Goal: Obtain resource: Download file/media

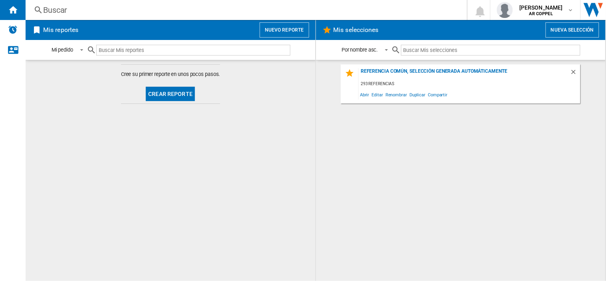
click at [165, 92] on button "Crear reporte" at bounding box center [170, 94] width 49 height 14
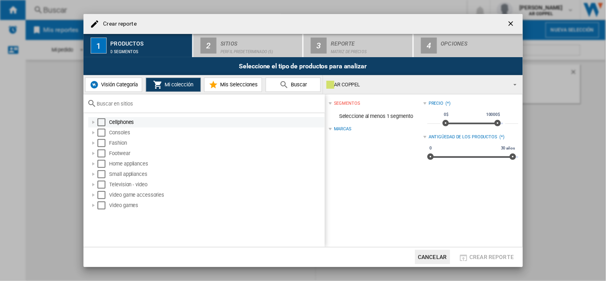
click at [102, 121] on div "Select" at bounding box center [102, 122] width 8 height 8
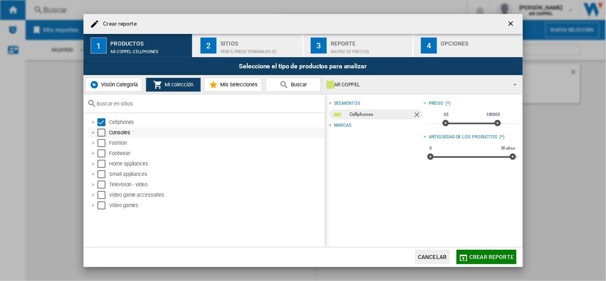
click at [102, 133] on div "Select" at bounding box center [102, 133] width 8 height 8
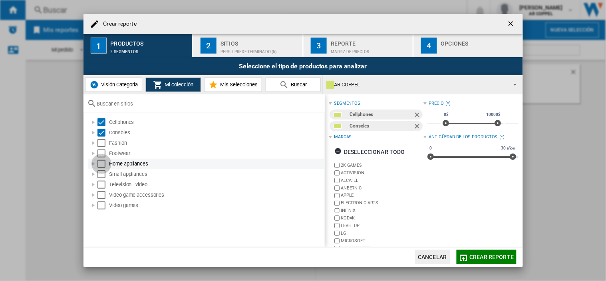
click at [100, 166] on div "Select" at bounding box center [102, 164] width 8 height 8
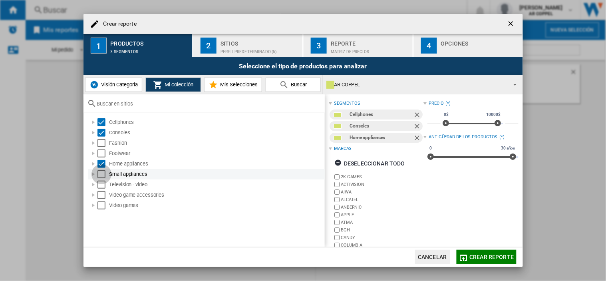
click at [100, 173] on div "Select" at bounding box center [102, 174] width 8 height 8
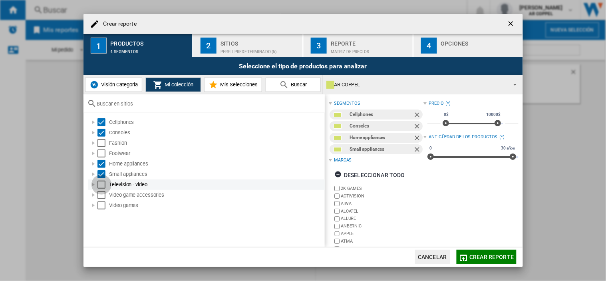
click at [100, 185] on div "Select" at bounding box center [102, 185] width 8 height 8
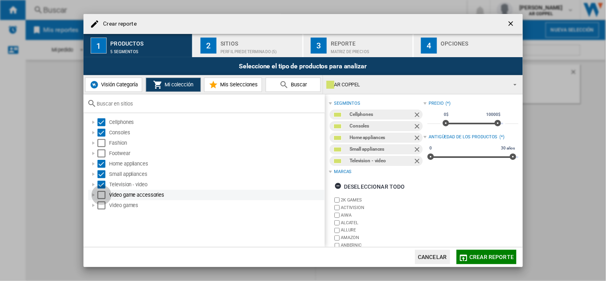
click at [100, 193] on div "Select" at bounding box center [102, 195] width 8 height 8
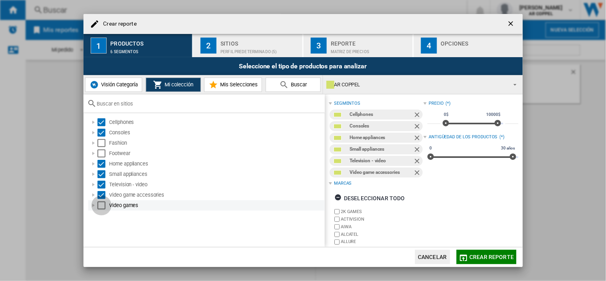
click at [100, 204] on div "Select" at bounding box center [102, 205] width 8 height 8
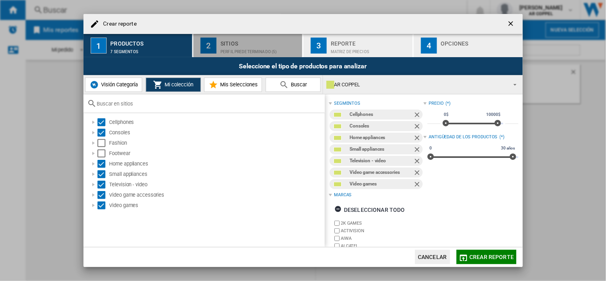
click at [229, 44] on div "Sitios" at bounding box center [260, 41] width 79 height 8
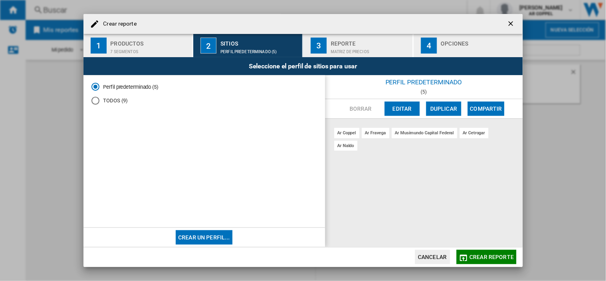
click at [362, 43] on div "Reporte" at bounding box center [370, 41] width 79 height 8
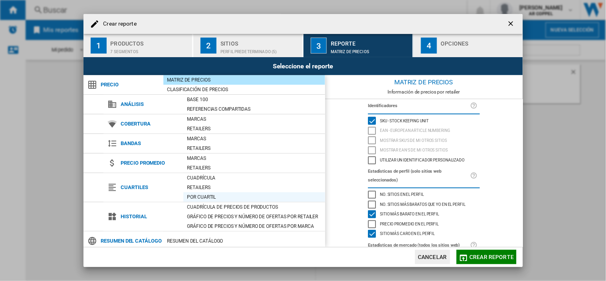
scroll to position [54, 0]
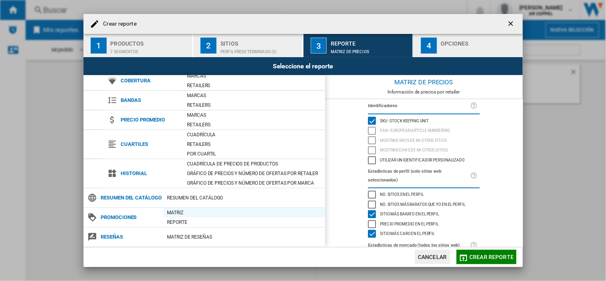
click at [177, 211] on div "Matriz" at bounding box center [244, 213] width 162 height 8
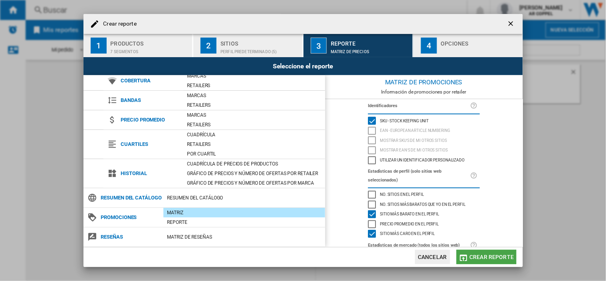
click at [481, 255] on span "Crear reporte" at bounding box center [492, 257] width 44 height 6
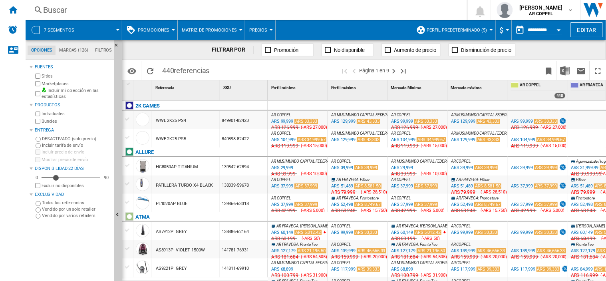
click at [171, 30] on div at bounding box center [173, 30] width 4 height 2
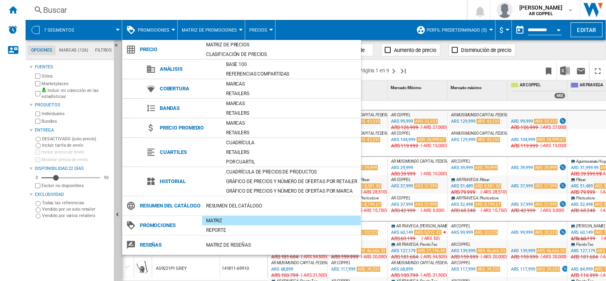
click at [215, 225] on div "Matriz" at bounding box center [281, 221] width 159 height 8
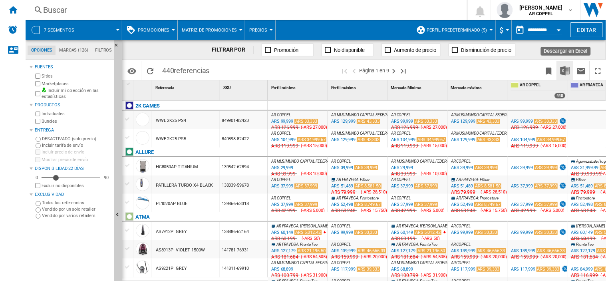
click at [562, 71] on img "Descargar en Excel" at bounding box center [566, 71] width 10 height 10
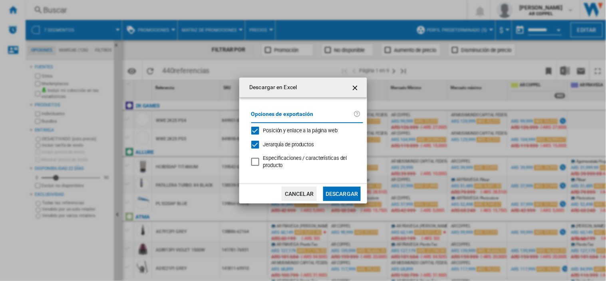
click at [348, 191] on button "Descargar" at bounding box center [341, 194] width 37 height 14
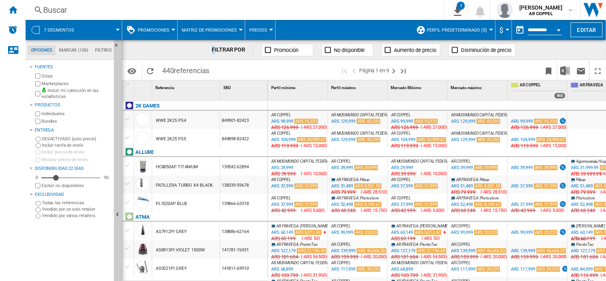
drag, startPoint x: 214, startPoint y: 46, endPoint x: 208, endPoint y: 42, distance: 7.8
click at [217, 49] on div "FILTRAR POR Promoción No disponible Aumento de precio Disminución de precio" at bounding box center [364, 50] width 484 height 20
